Goal: Check status: Check status

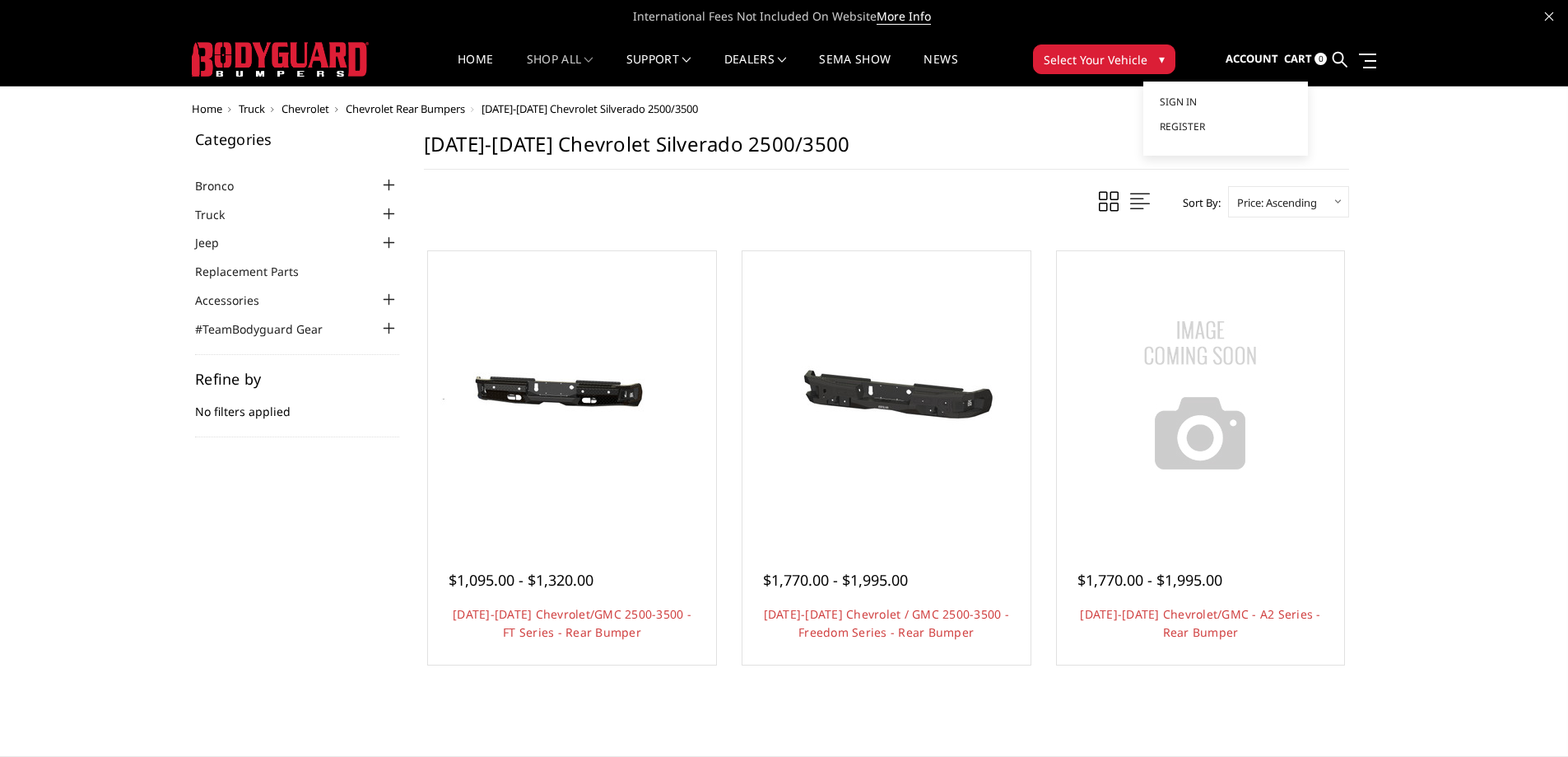
click at [1242, 52] on span "Account" at bounding box center [1252, 58] width 53 height 15
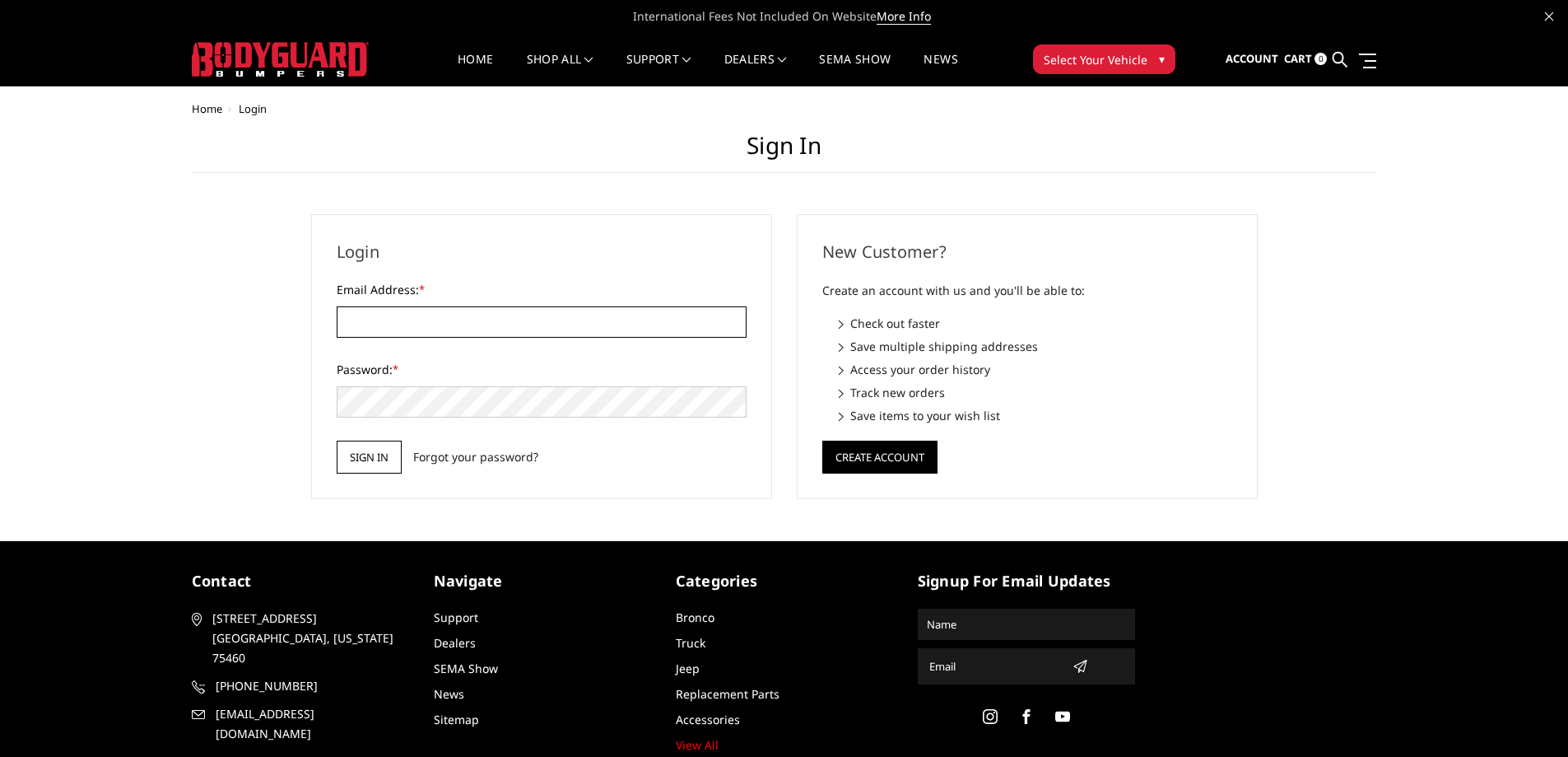
type input "[PERSON_NAME][EMAIL_ADDRESS][DOMAIN_NAME]"
click at [378, 459] on input "Sign in" at bounding box center [369, 456] width 65 height 33
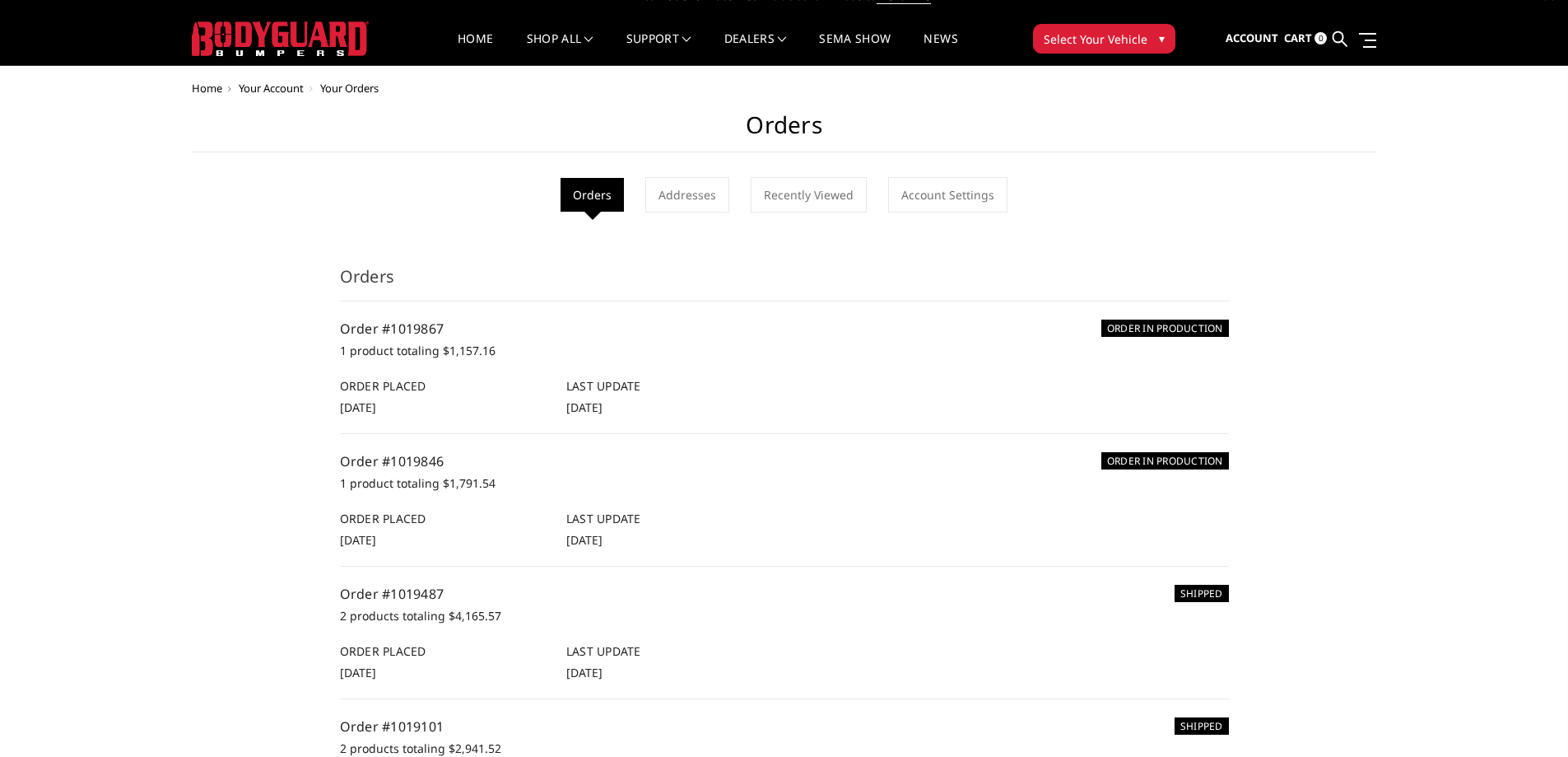
scroll to position [20, 0]
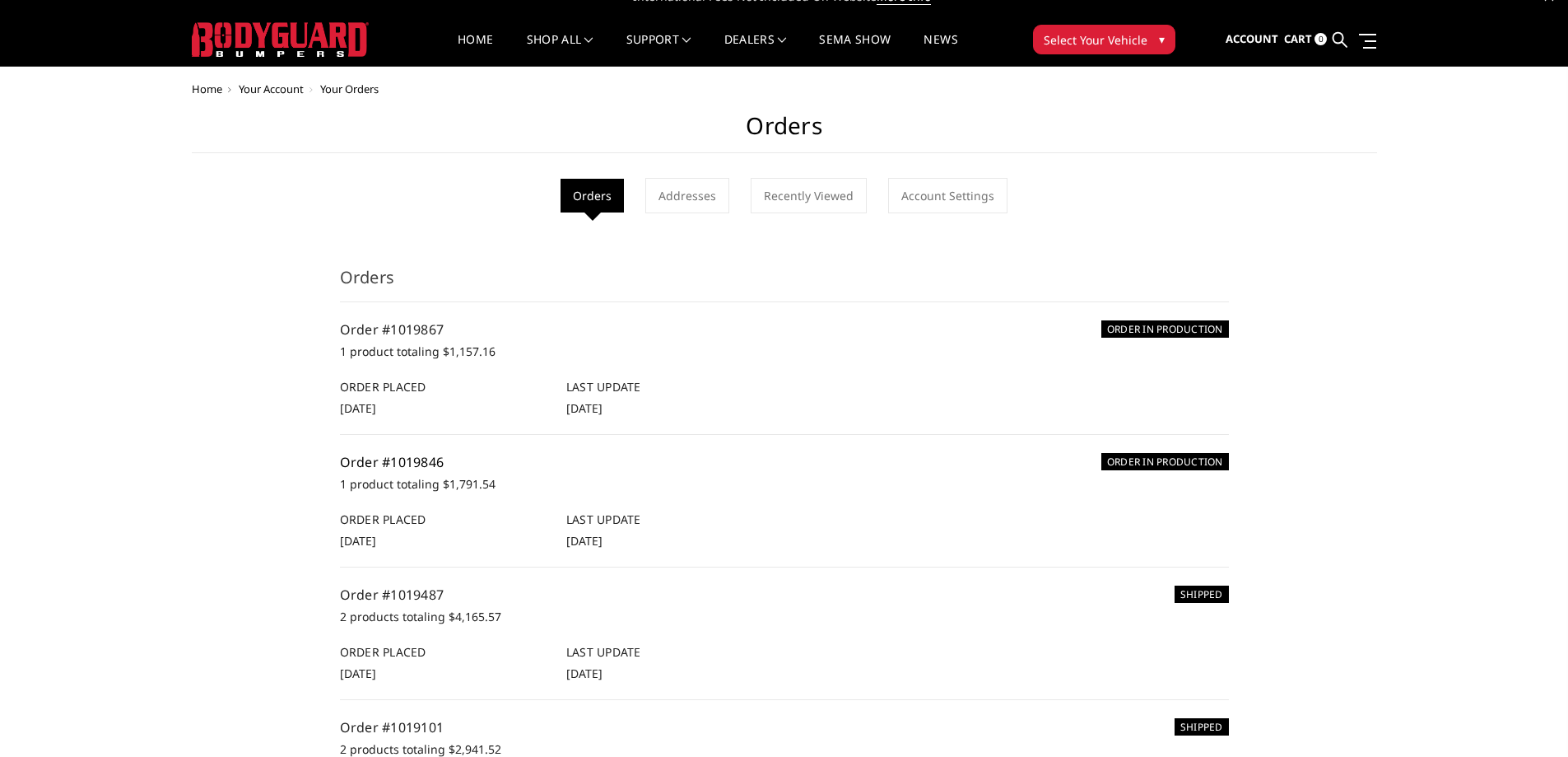
click at [437, 470] on link "Order #1019846" at bounding box center [392, 461] width 104 height 18
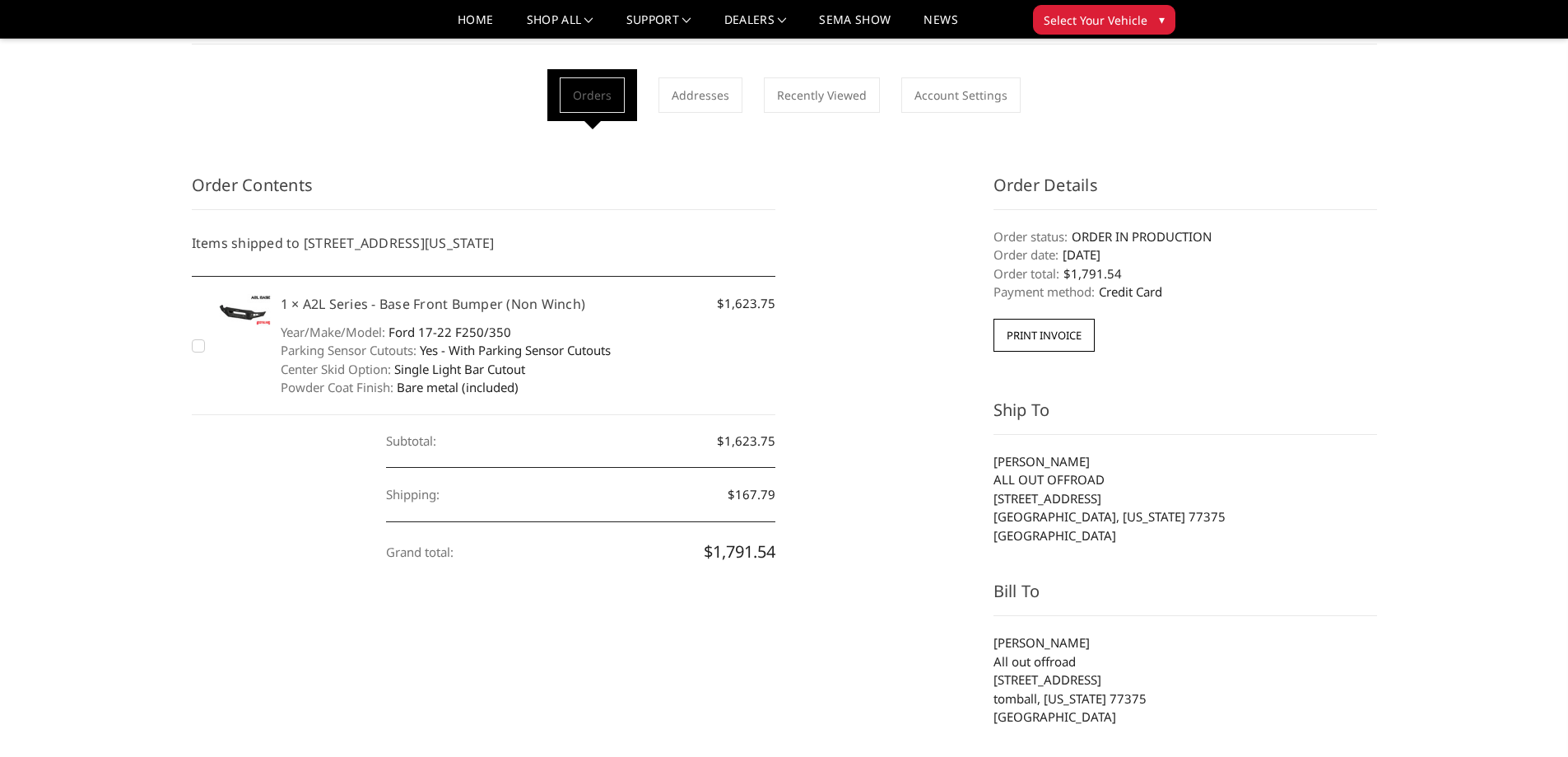
scroll to position [81, 0]
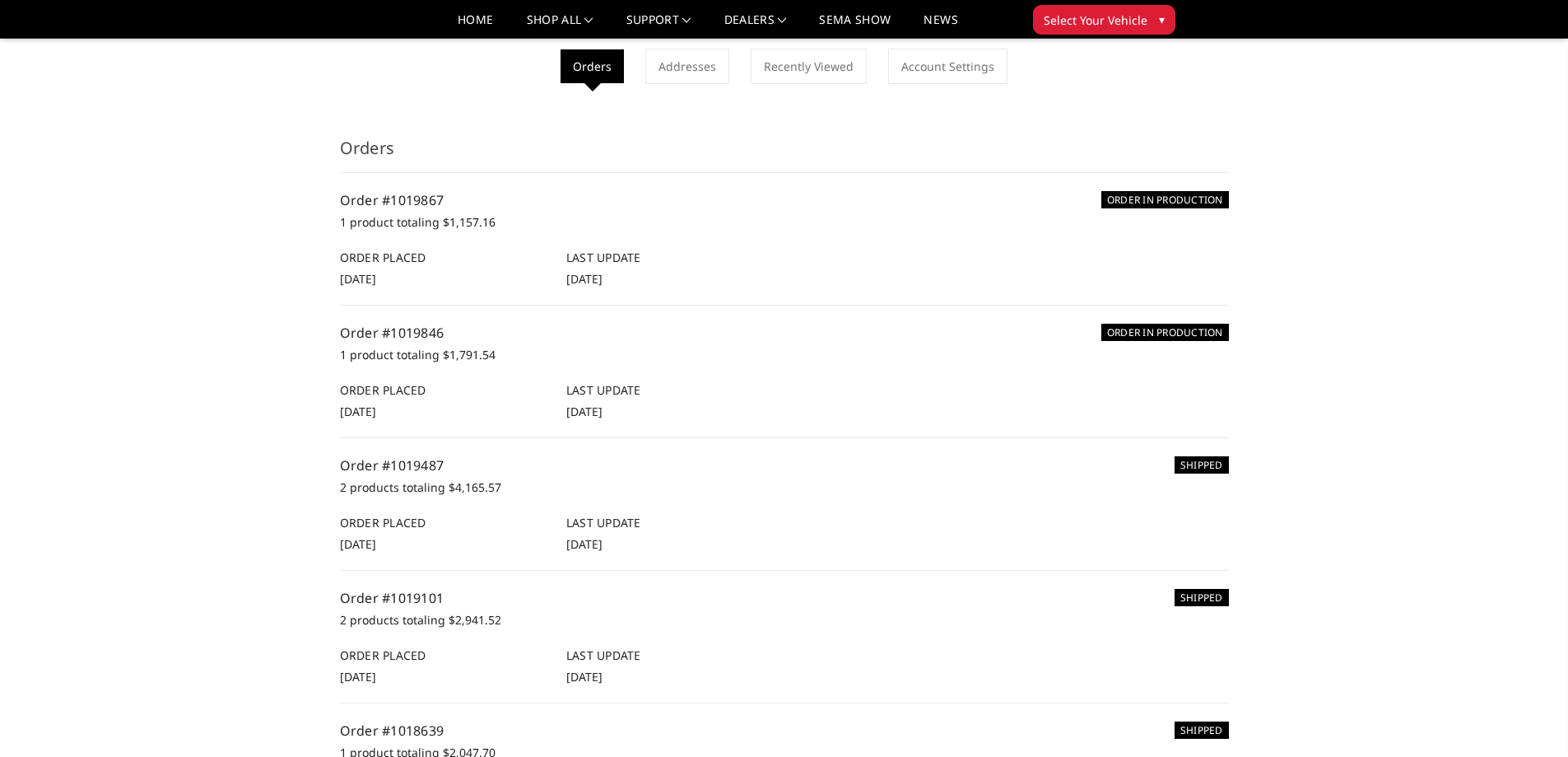
scroll to position [101, 0]
